Goal: Information Seeking & Learning: Find specific fact

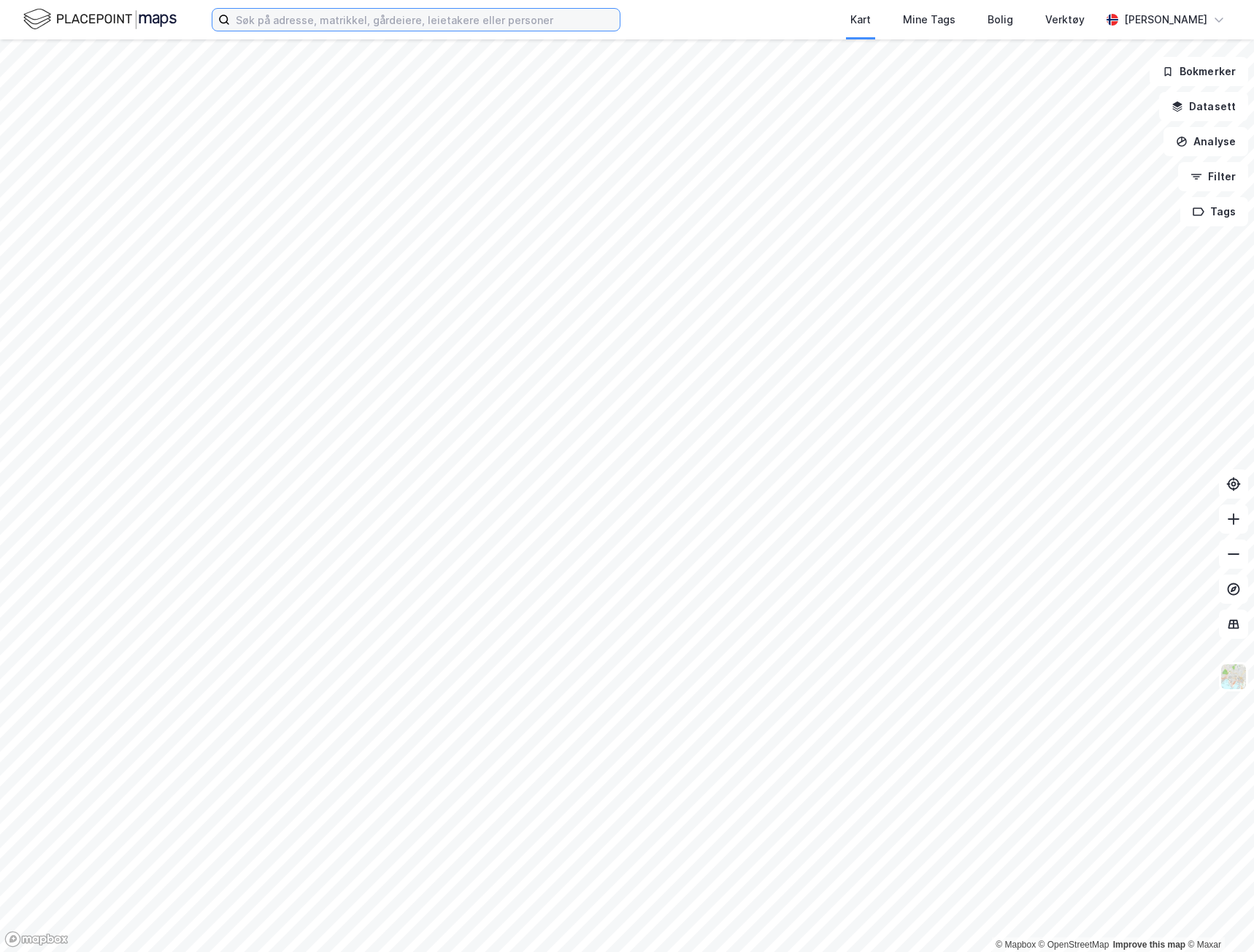
click at [315, 19] on input at bounding box center [425, 19] width 390 height 22
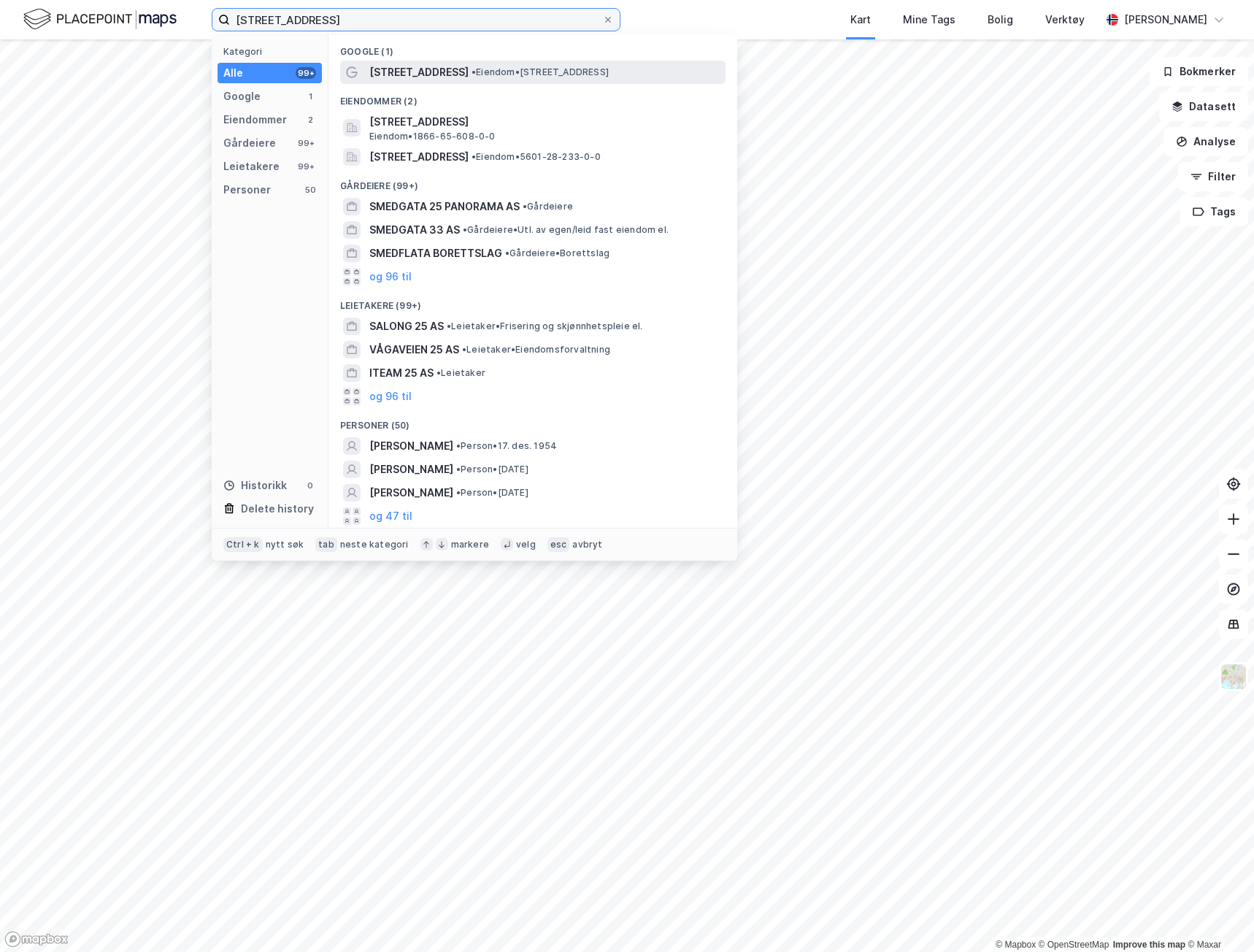
type input "[STREET_ADDRESS]"
click at [504, 67] on span "• Eiendom • [STREET_ADDRESS]" at bounding box center [540, 72] width 137 height 12
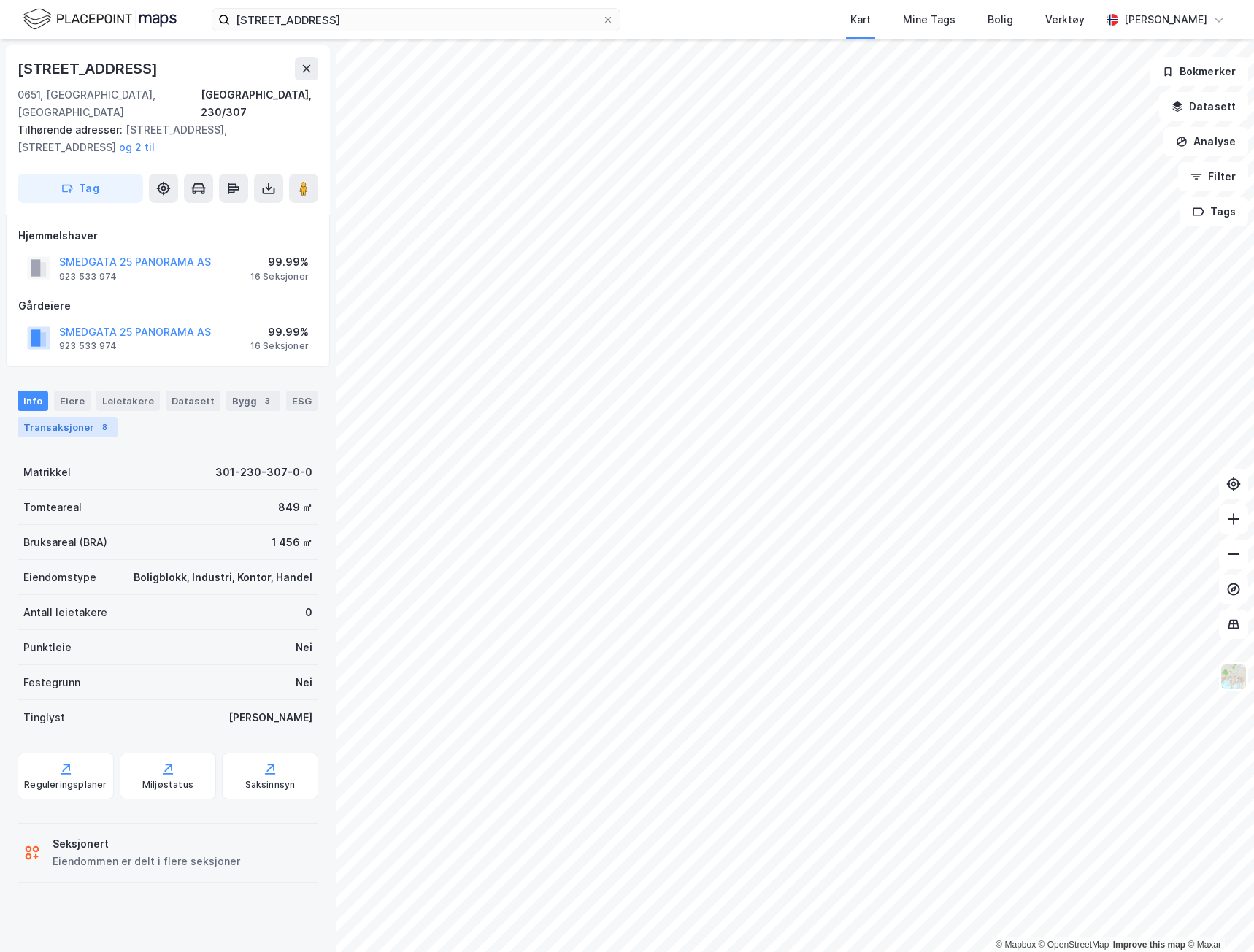
click at [65, 417] on div "Transaksjoner 8" at bounding box center [67, 427] width 100 height 20
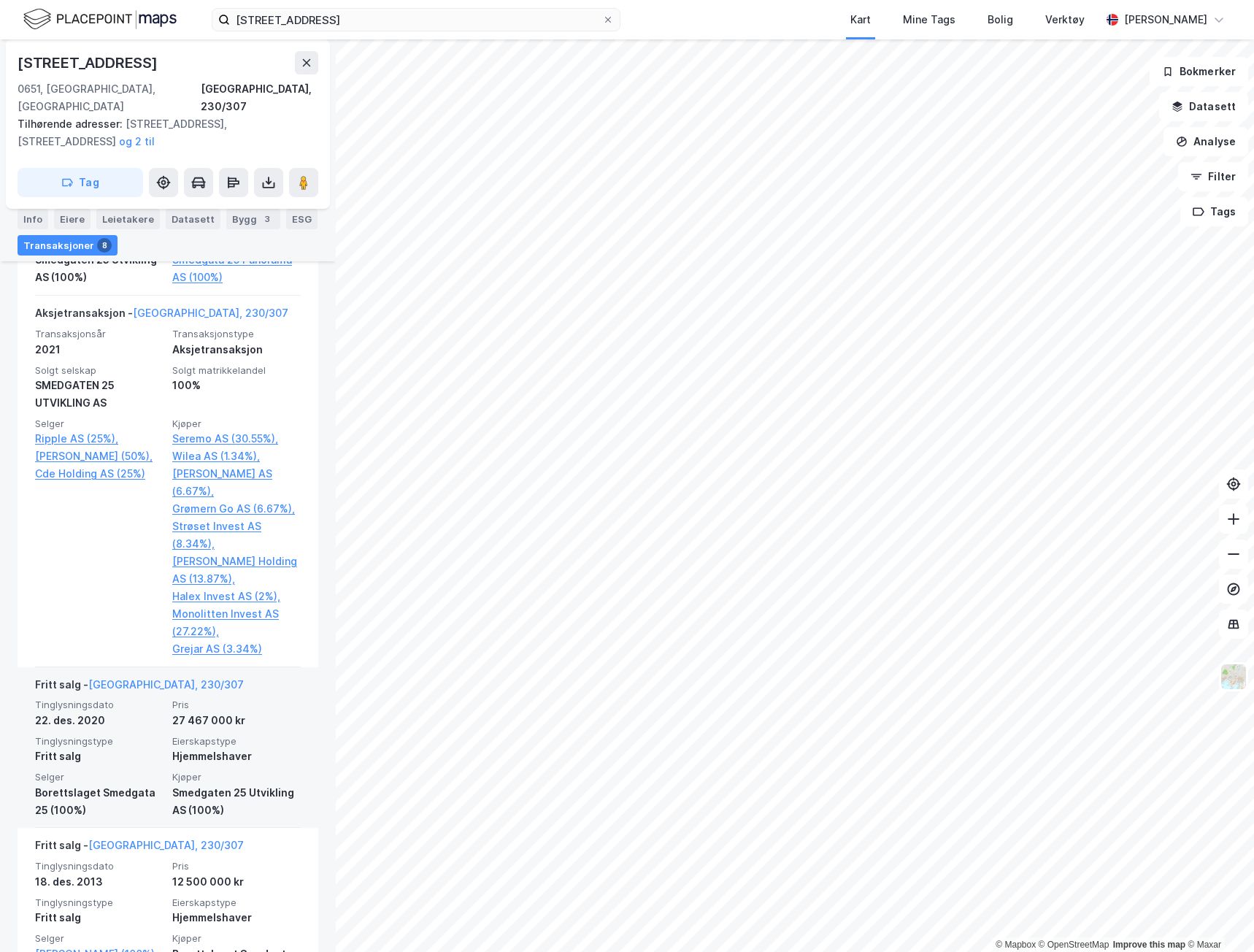
scroll to position [949, 0]
